Goal: Task Accomplishment & Management: Manage account settings

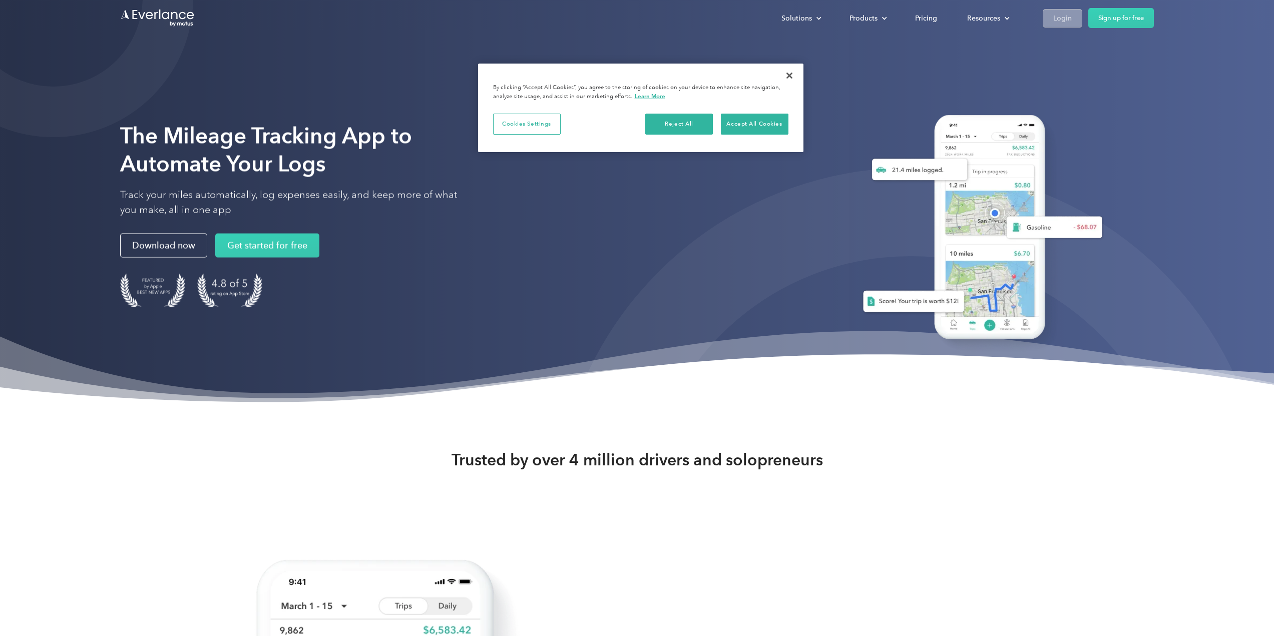
click at [1076, 21] on link "Login" at bounding box center [1063, 18] width 40 height 19
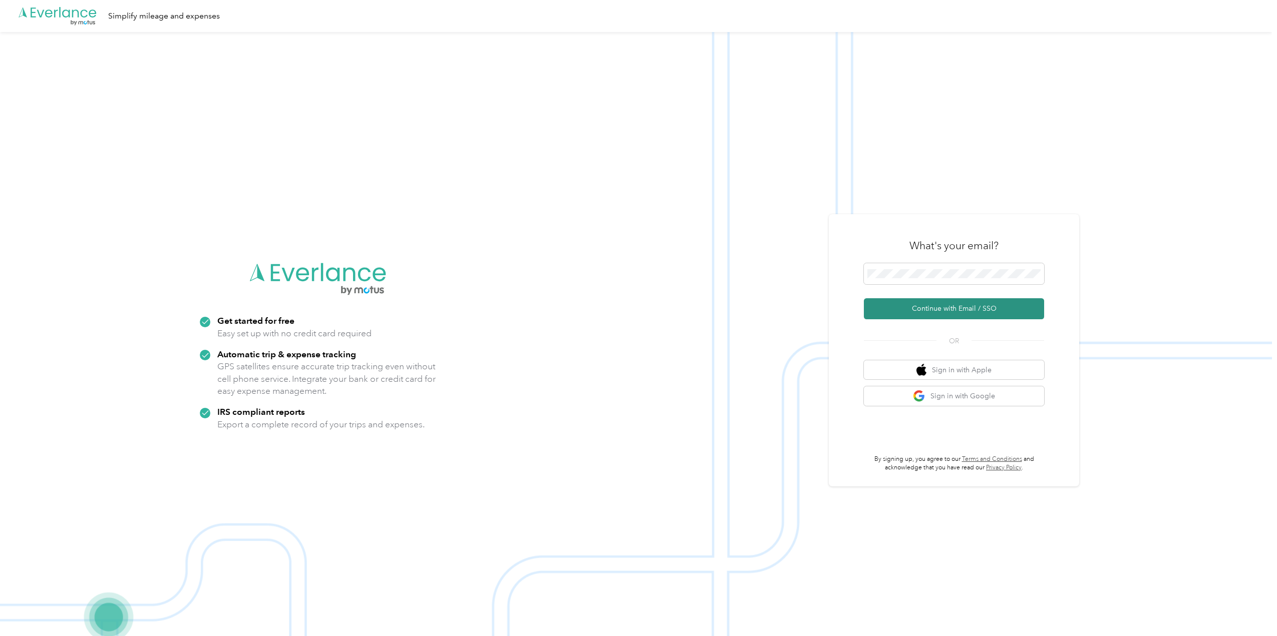
click at [905, 305] on button "Continue with Email / SSO" at bounding box center [954, 308] width 180 height 21
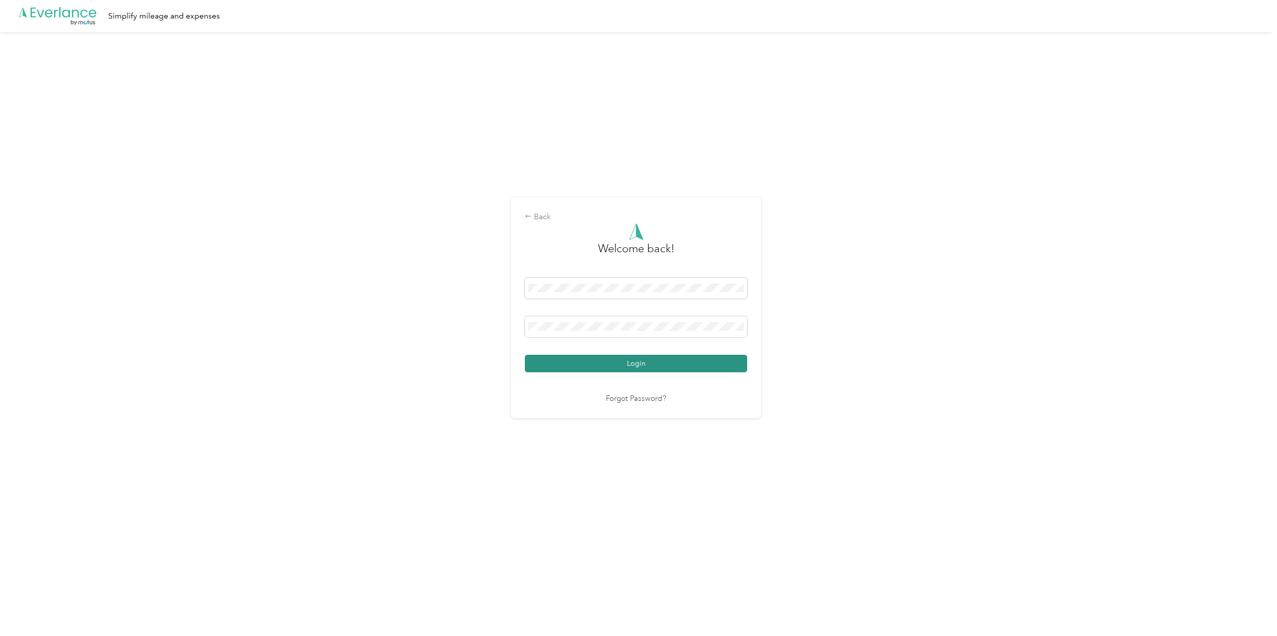
click at [667, 365] on button "Login" at bounding box center [636, 364] width 222 height 18
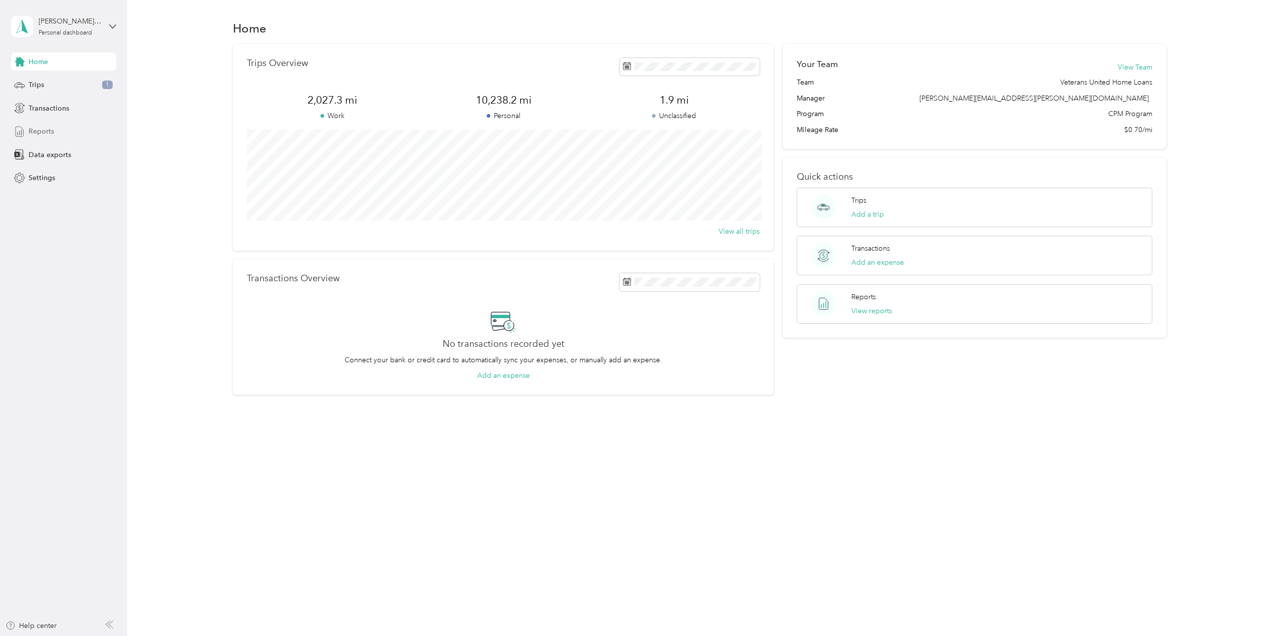
click at [47, 129] on span "Reports" at bounding box center [42, 131] width 26 height 11
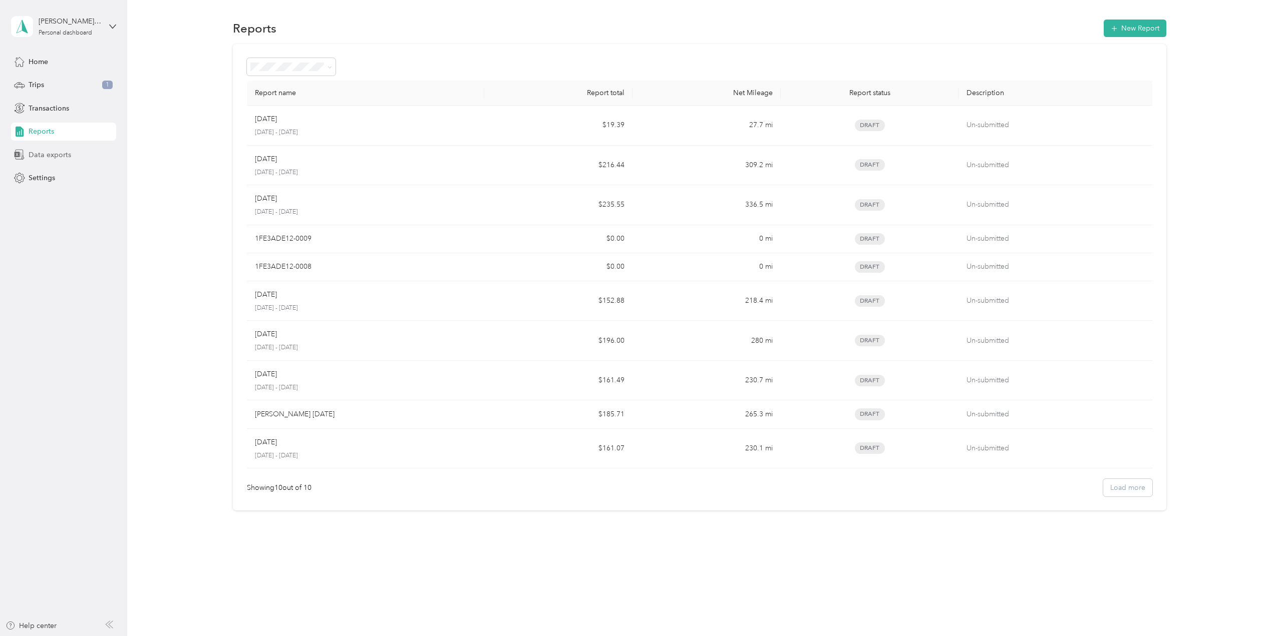
click at [59, 154] on span "Data exports" at bounding box center [50, 155] width 43 height 11
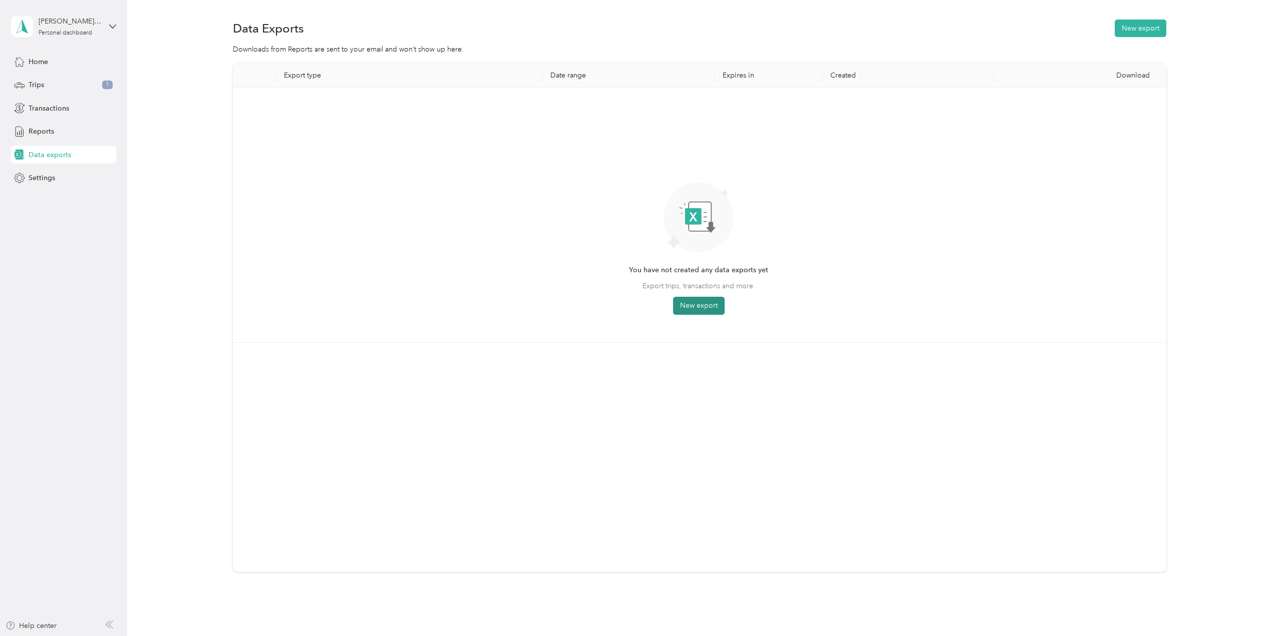
click at [703, 306] on button "New export" at bounding box center [699, 306] width 52 height 18
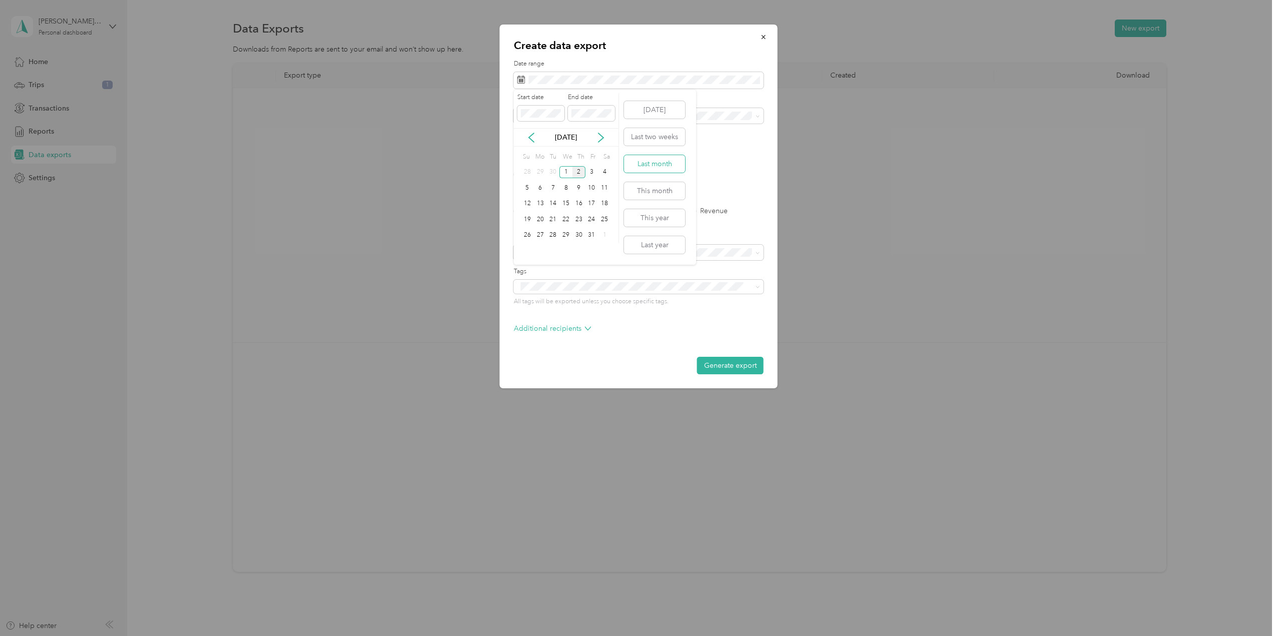
click at [670, 159] on button "Last month" at bounding box center [654, 164] width 61 height 18
click at [588, 173] on label "PDF" at bounding box center [598, 174] width 24 height 7
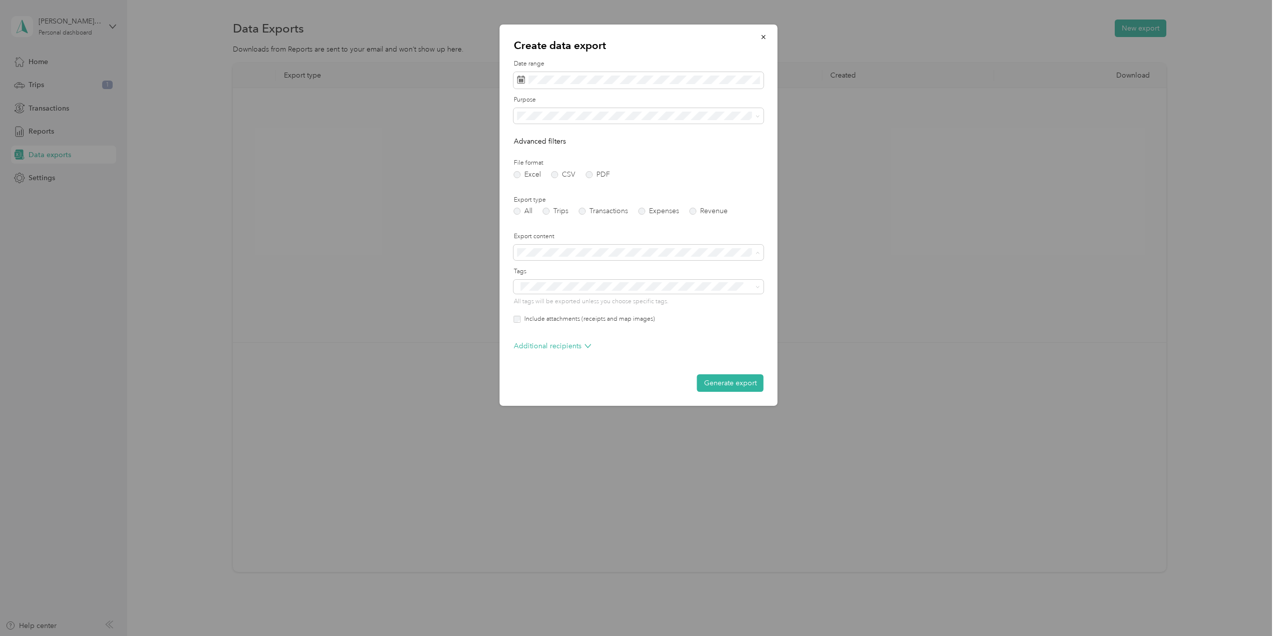
click at [704, 147] on form "Date range Purpose Advanced filters File format Excel CSV PDF Export type All T…" at bounding box center [639, 226] width 250 height 332
click at [646, 148] on div "Veterans United Home Loans" at bounding box center [639, 151] width 236 height 11
click at [707, 387] on button "Generate export" at bounding box center [730, 384] width 67 height 18
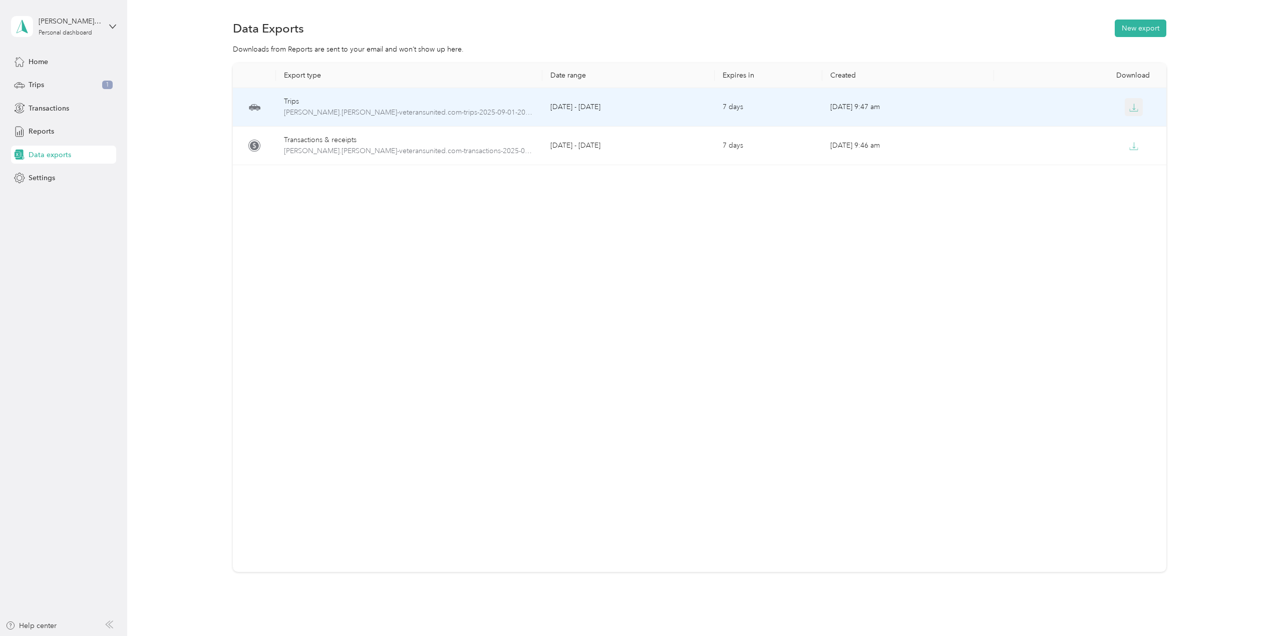
click at [1129, 109] on icon "button" at bounding box center [1133, 107] width 9 height 9
